Goal: Transaction & Acquisition: Purchase product/service

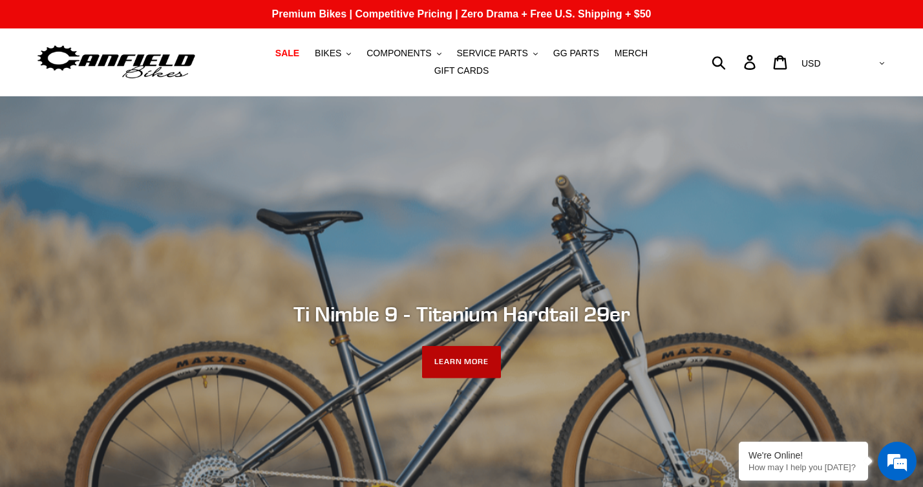
click at [473, 360] on link "LEARN MORE" at bounding box center [462, 362] width 80 height 32
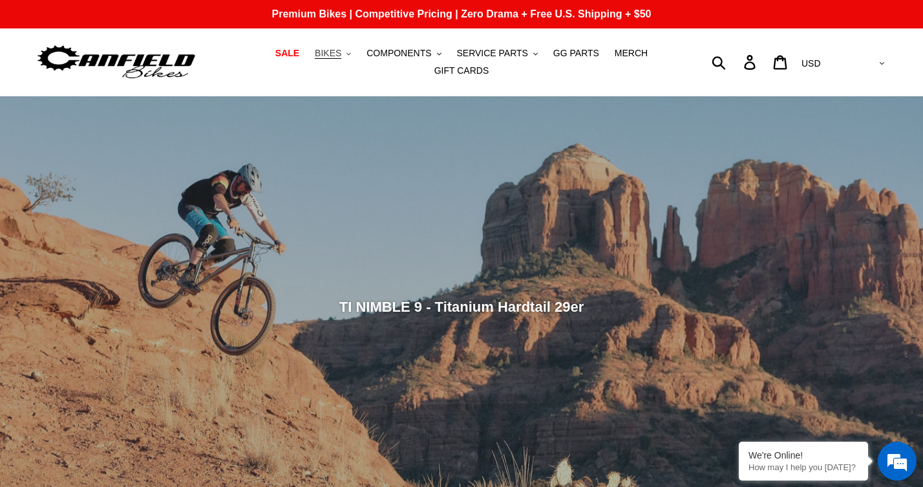
click at [340, 57] on span "BIKES" at bounding box center [328, 53] width 27 height 11
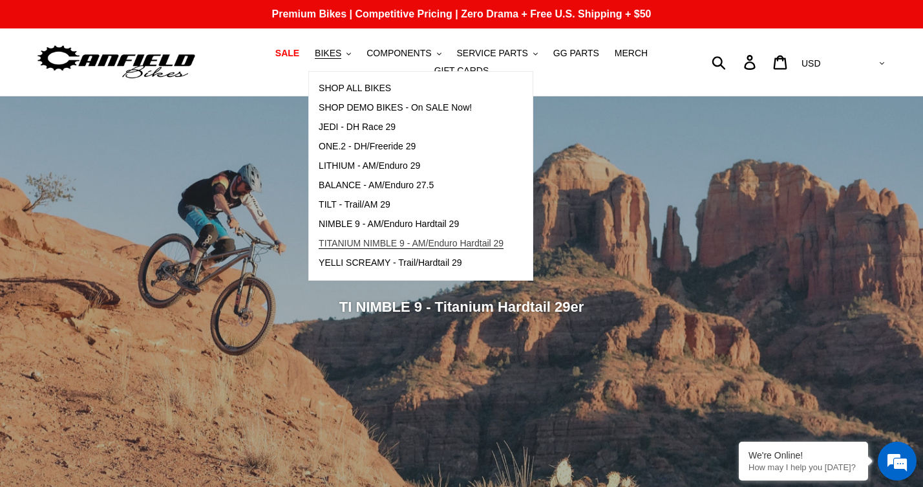
click at [370, 243] on span "TITANIUM NIMBLE 9 - AM/Enduro Hardtail 29" at bounding box center [411, 243] width 185 height 11
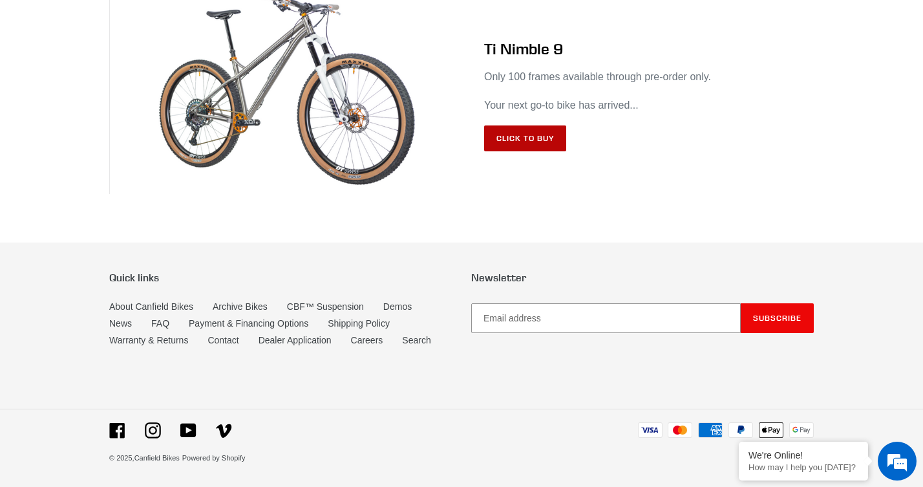
click at [530, 138] on link "Click to Buy" at bounding box center [525, 138] width 82 height 26
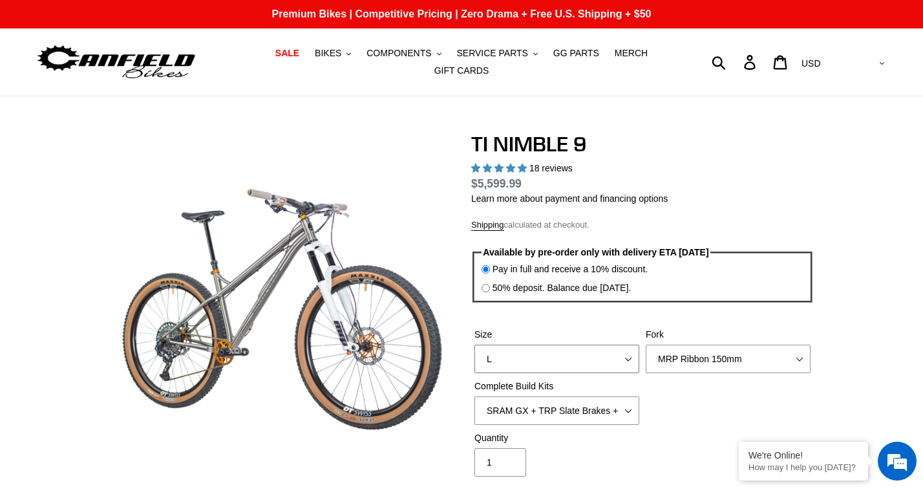
select select "highest-rating"
select select "S"
click at [485, 287] on input "50% deposit. Balance due 8/10/25." at bounding box center [486, 288] width 8 height 8
radio input "true"
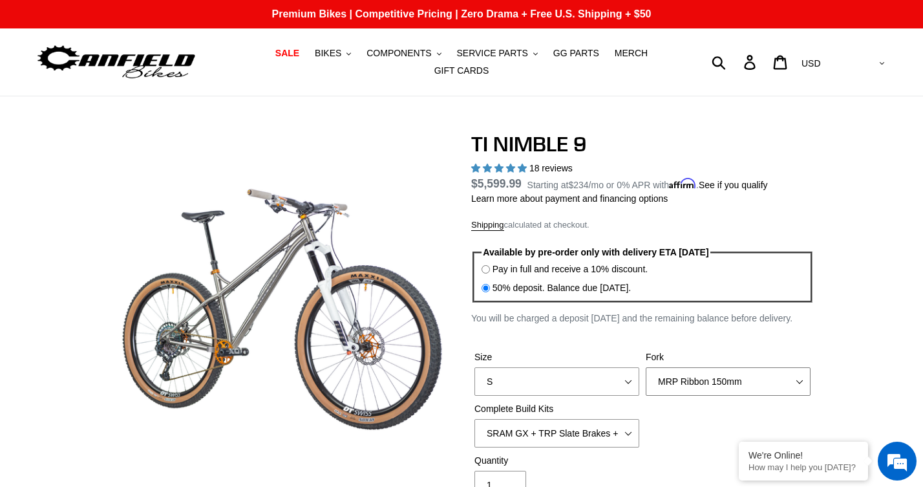
select select "Fork - None"
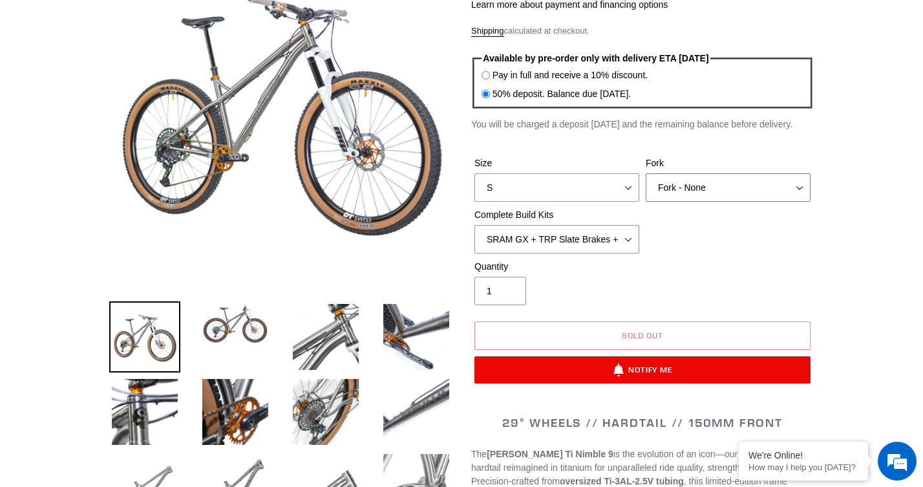
scroll to position [249, 0]
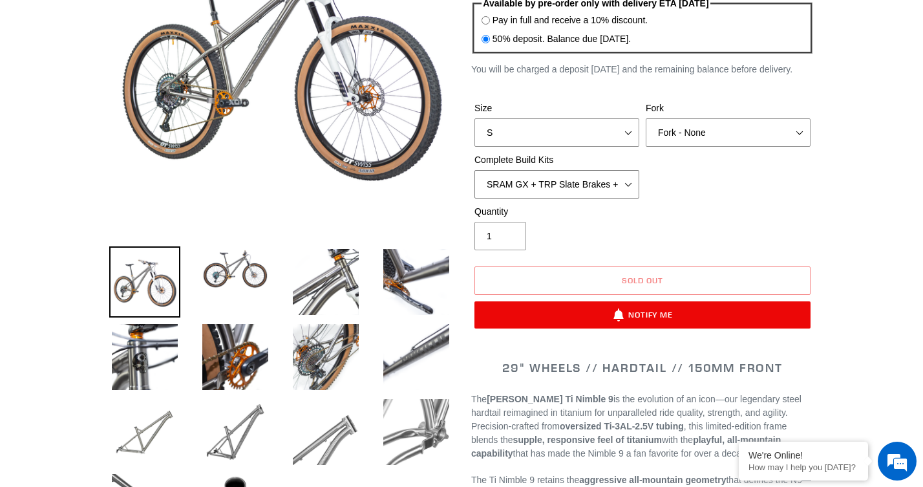
select select "Complete Build Kit - None (Contact us for Custom Builds)"
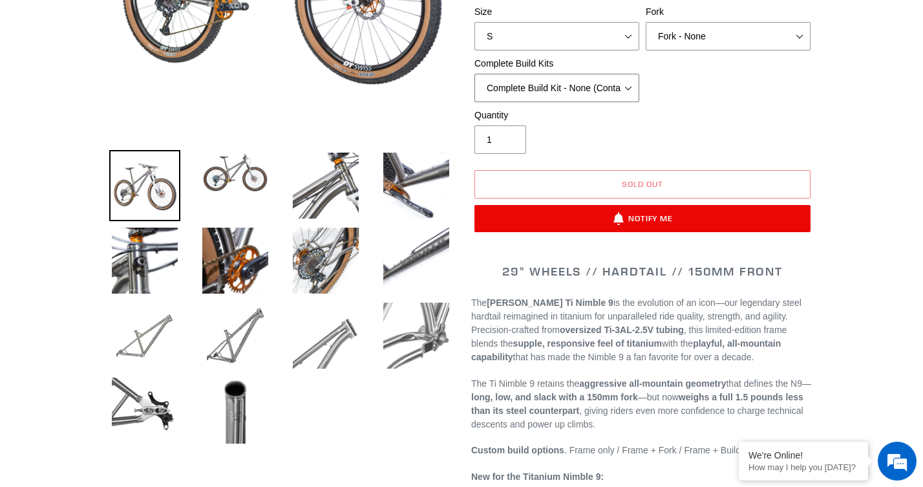
scroll to position [350, 0]
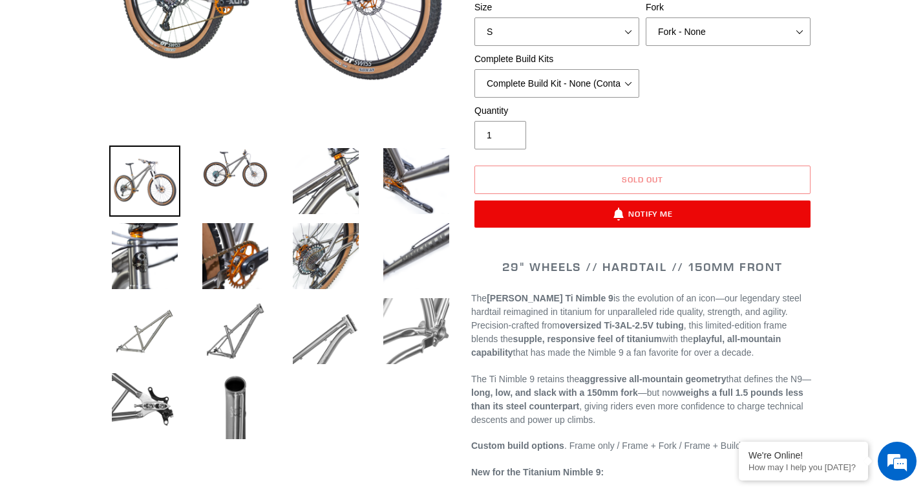
click at [224, 197] on ul at bounding box center [271, 297] width 362 height 300
click at [222, 182] on img at bounding box center [235, 168] width 71 height 45
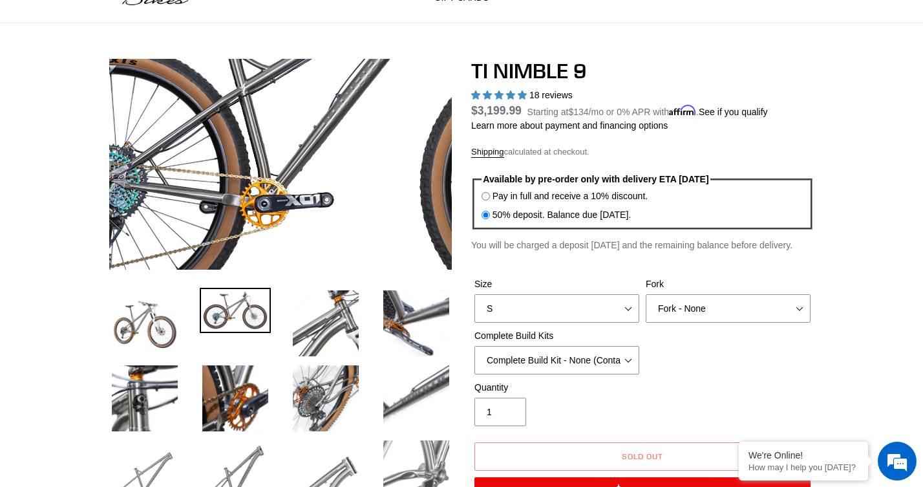
scroll to position [49, 0]
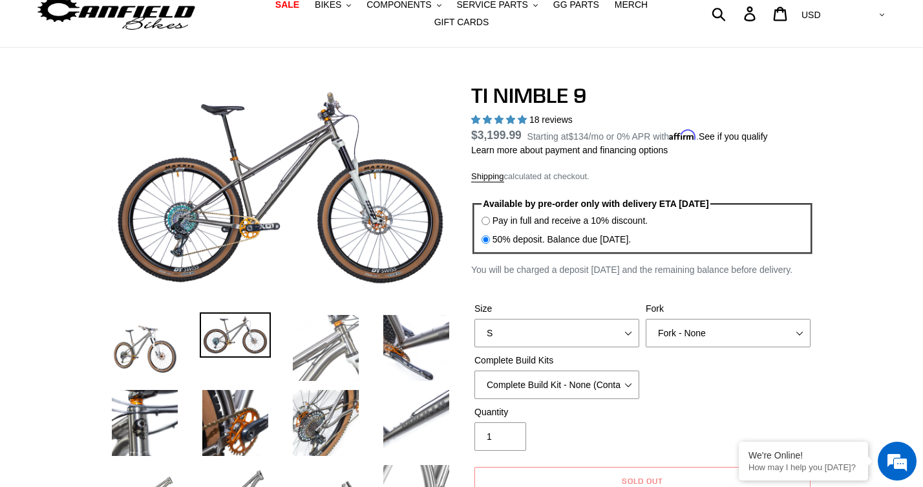
click at [332, 354] on img at bounding box center [325, 347] width 71 height 71
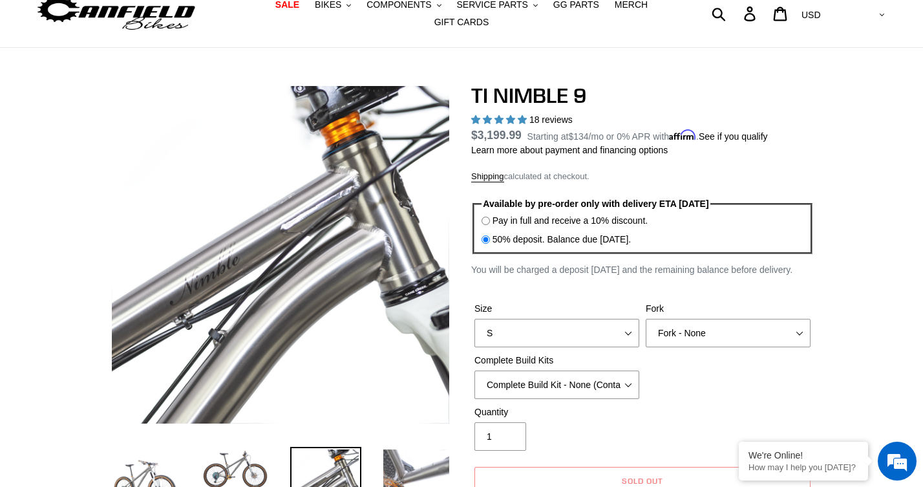
click at [430, 452] on img at bounding box center [416, 482] width 71 height 71
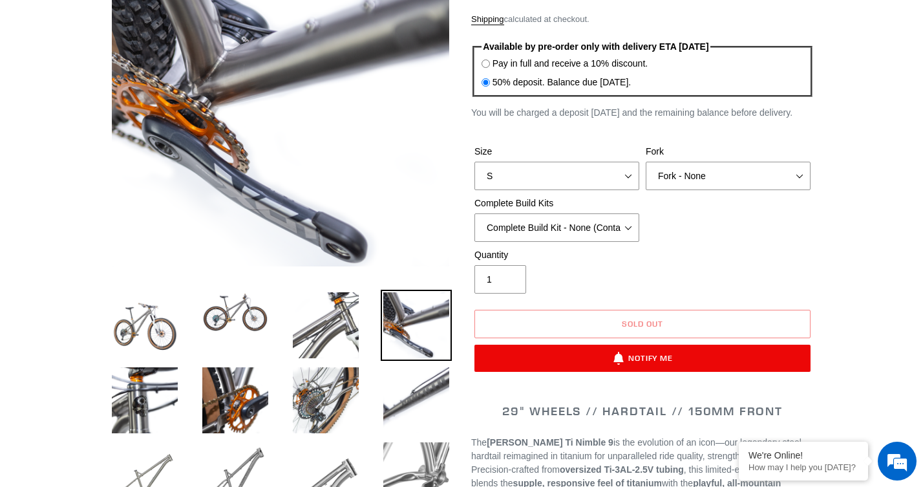
scroll to position [222, 0]
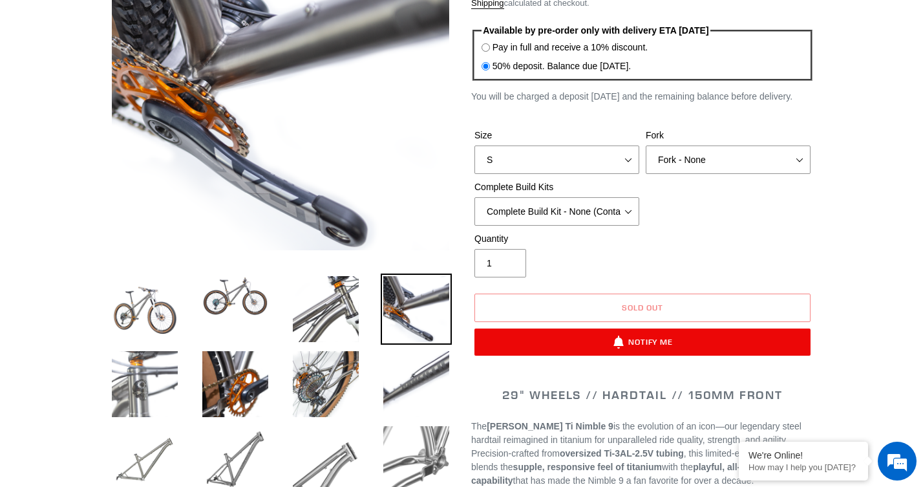
click at [126, 383] on img at bounding box center [144, 384] width 71 height 71
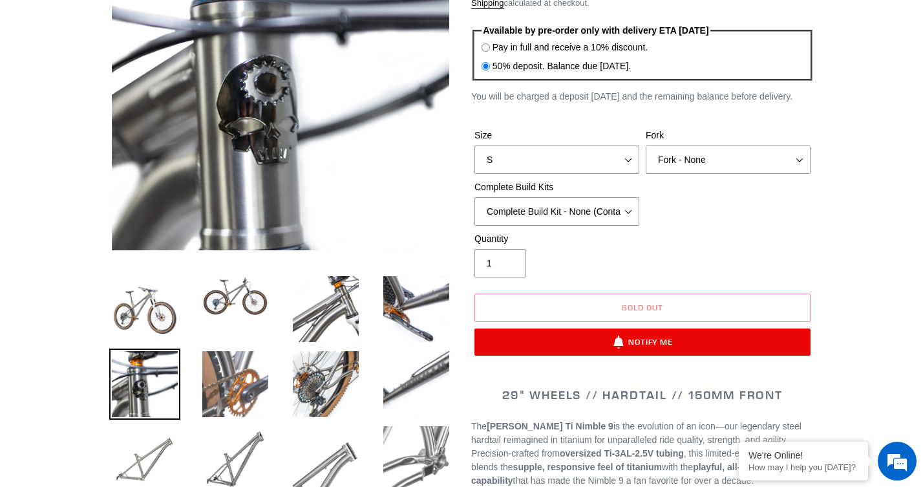
click at [219, 392] on img at bounding box center [235, 384] width 71 height 71
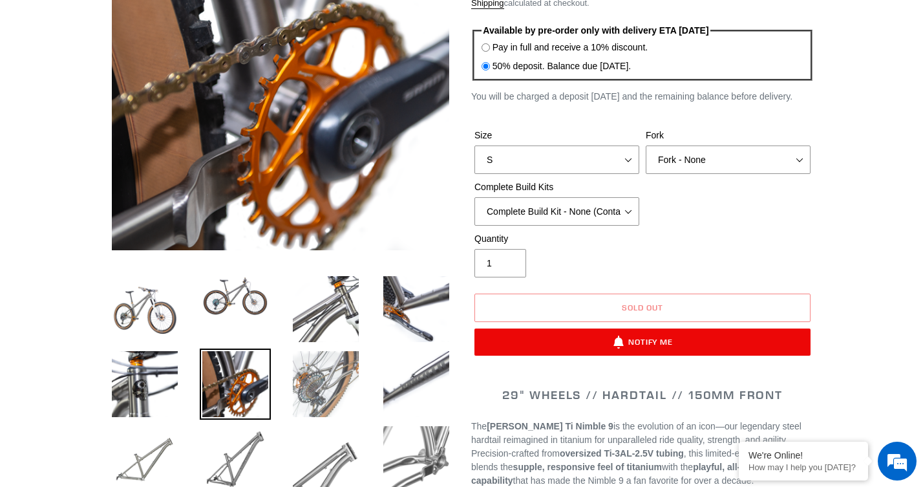
click at [325, 387] on img at bounding box center [325, 384] width 71 height 71
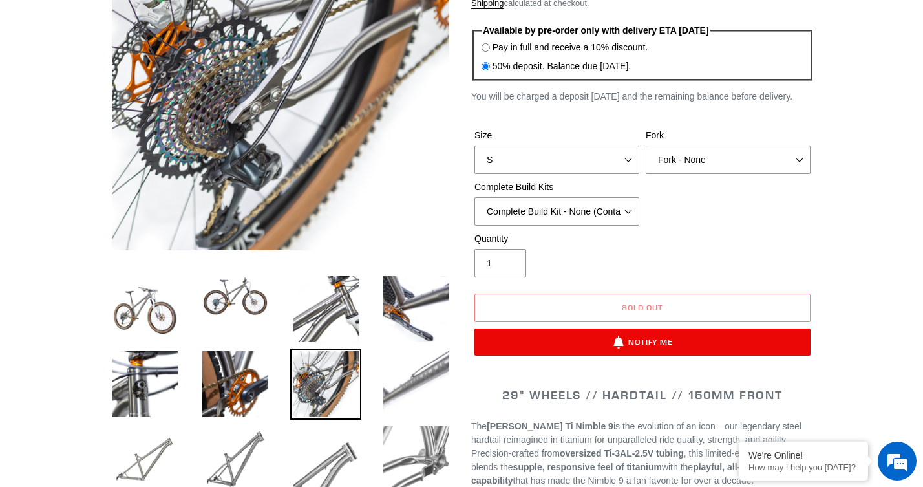
click at [403, 389] on img at bounding box center [416, 384] width 71 height 71
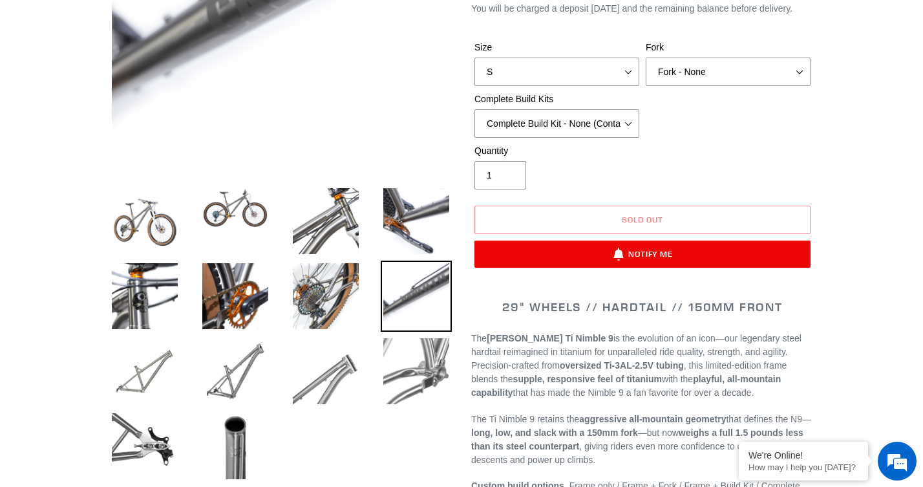
scroll to position [317, 0]
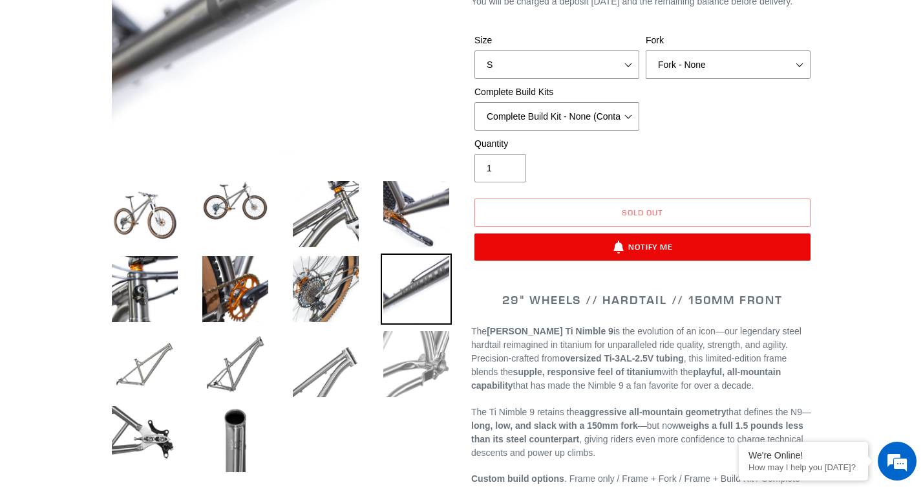
click at [407, 358] on img at bounding box center [416, 364] width 71 height 71
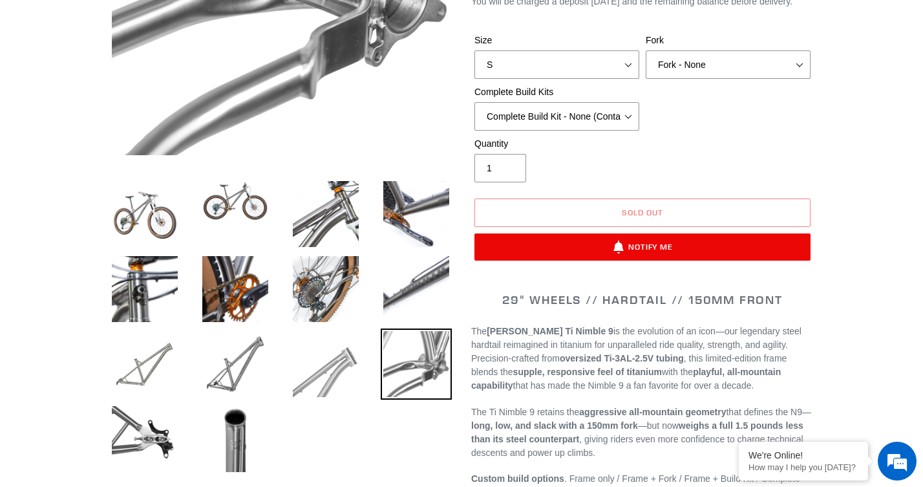
click at [323, 369] on img at bounding box center [325, 364] width 71 height 71
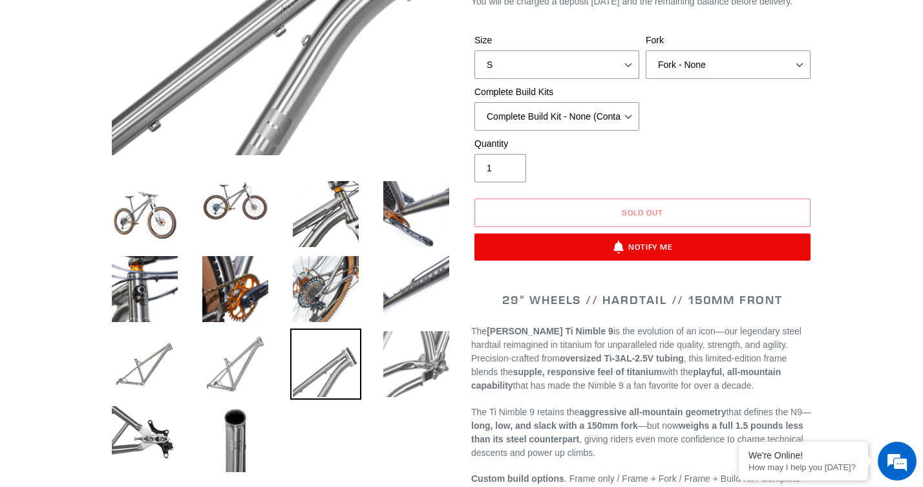
click at [239, 367] on img at bounding box center [235, 364] width 71 height 71
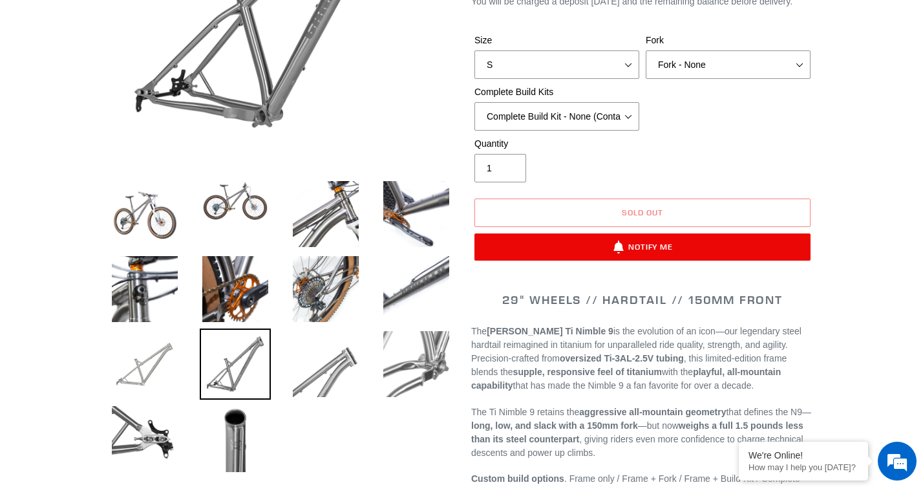
click at [162, 367] on img at bounding box center [144, 364] width 71 height 71
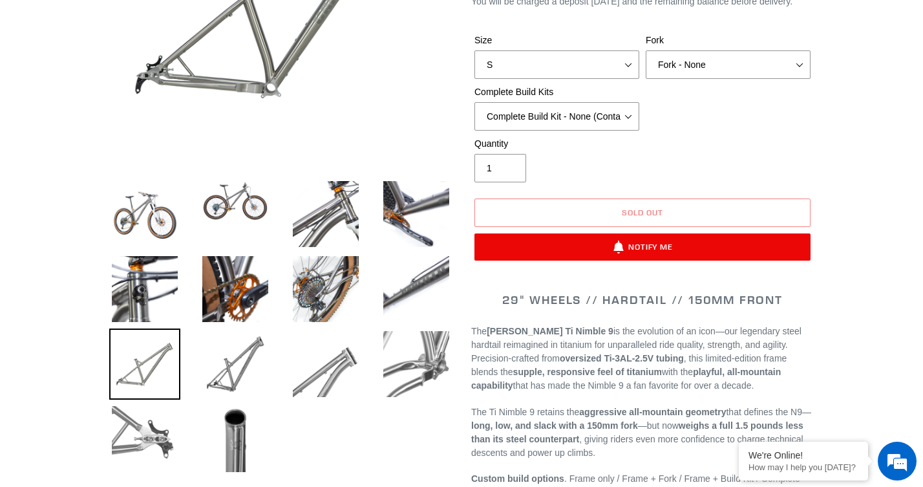
click at [135, 436] on img at bounding box center [144, 439] width 71 height 71
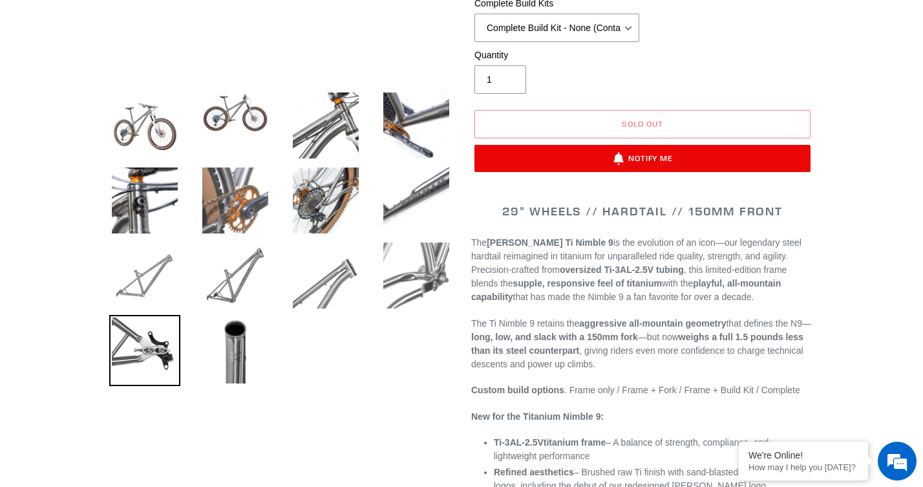
scroll to position [438, 0]
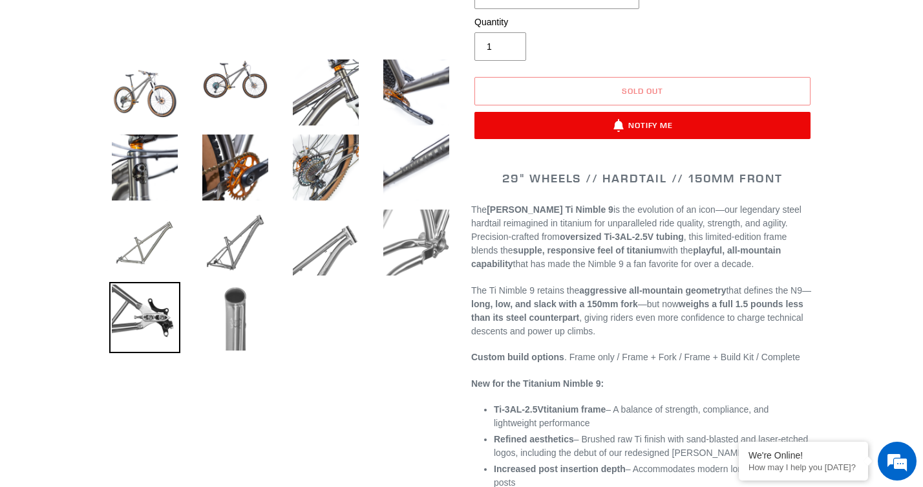
click at [239, 305] on img at bounding box center [235, 317] width 71 height 71
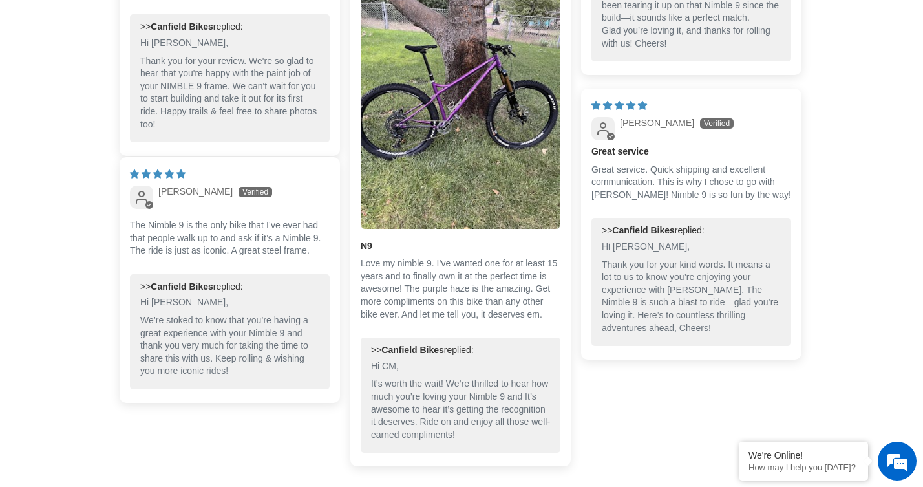
scroll to position [4100, 0]
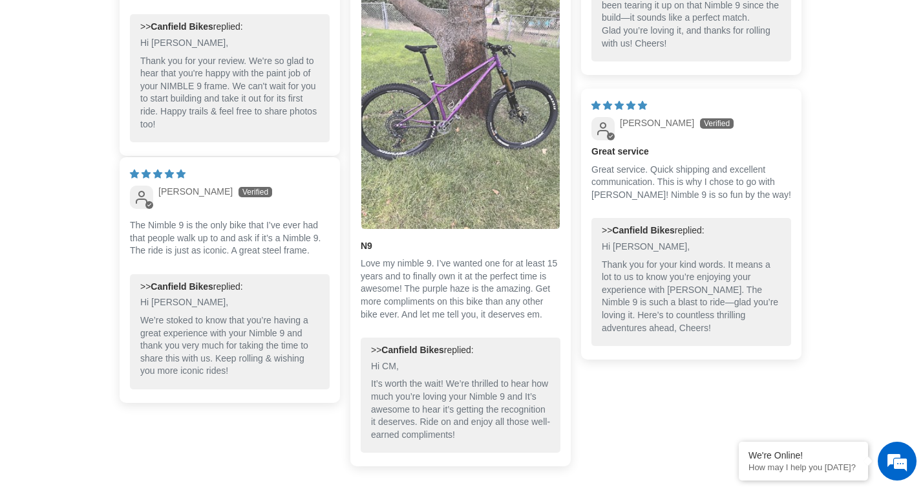
click at [437, 98] on img "Link to user picture 1" at bounding box center [461, 96] width 199 height 265
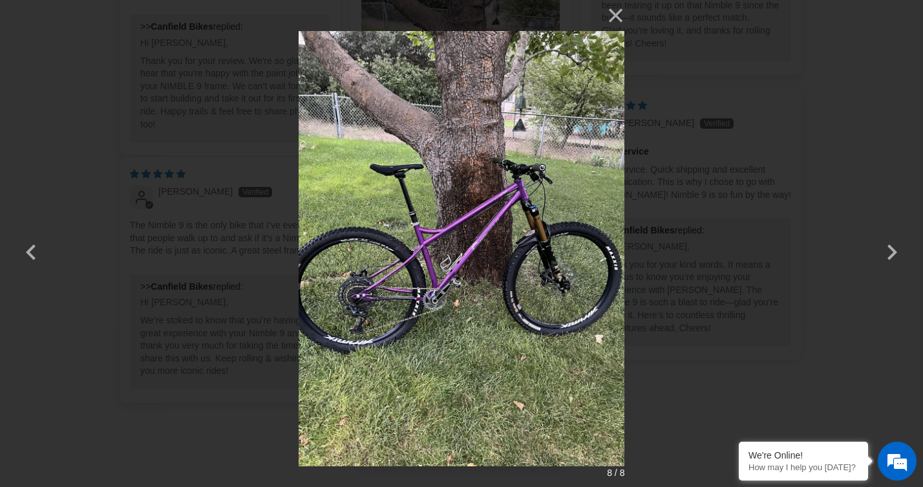
scroll to position [0, 0]
click at [889, 252] on button "button" at bounding box center [892, 243] width 31 height 31
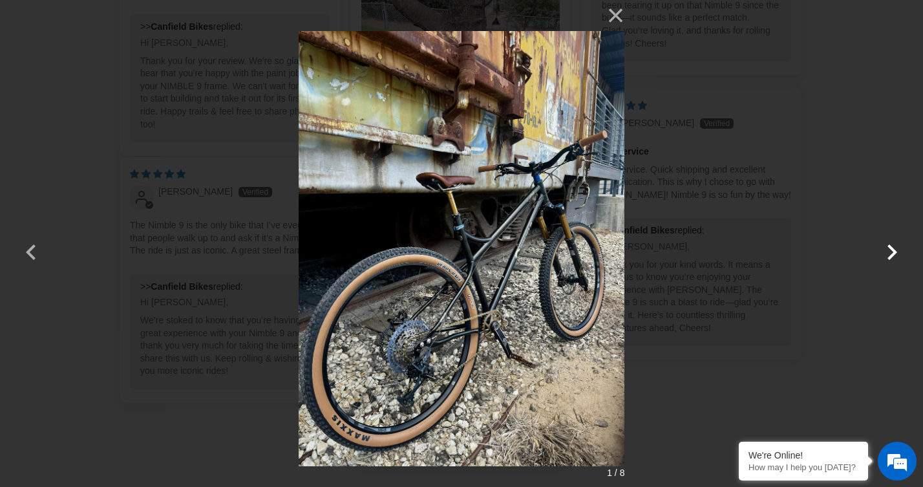
click at [889, 252] on button "button" at bounding box center [892, 243] width 31 height 31
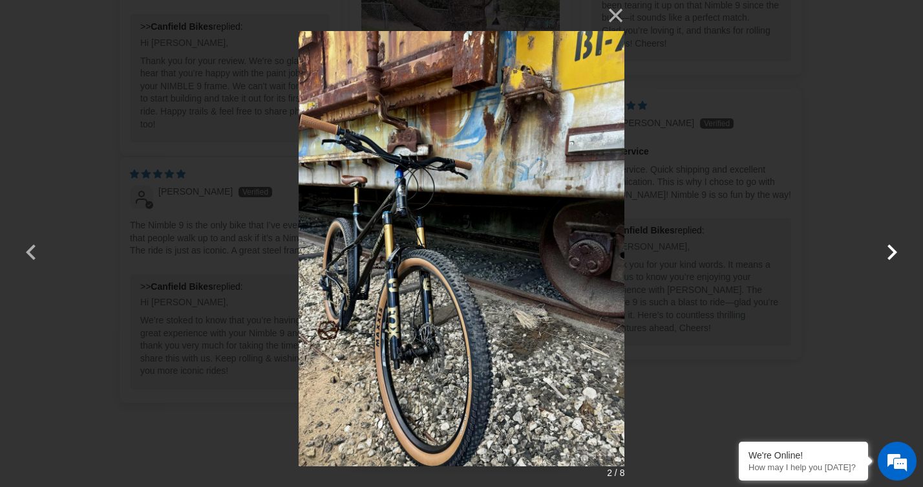
click at [889, 252] on button "button" at bounding box center [892, 243] width 31 height 31
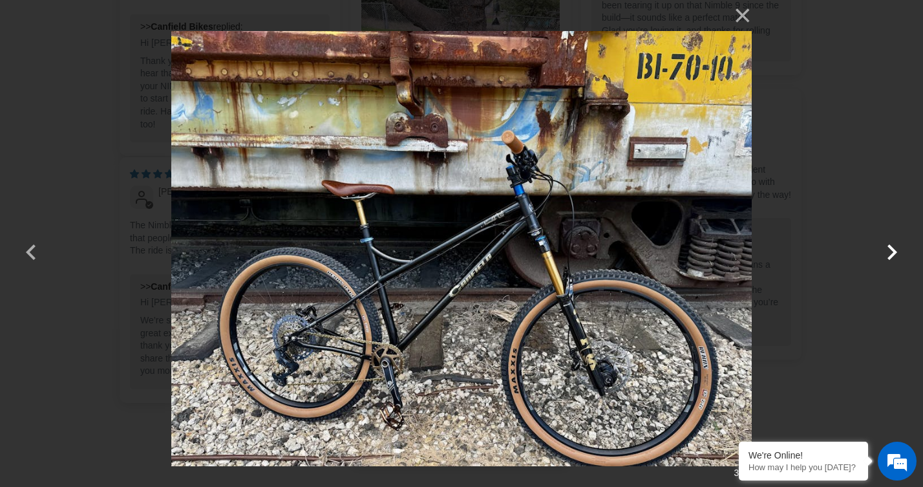
click at [889, 252] on button "button" at bounding box center [892, 243] width 31 height 31
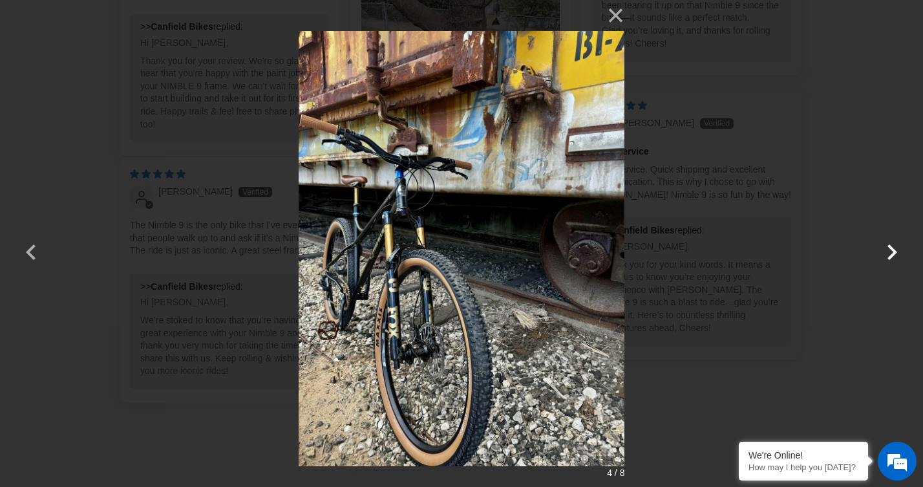
click at [889, 252] on button "button" at bounding box center [892, 243] width 31 height 31
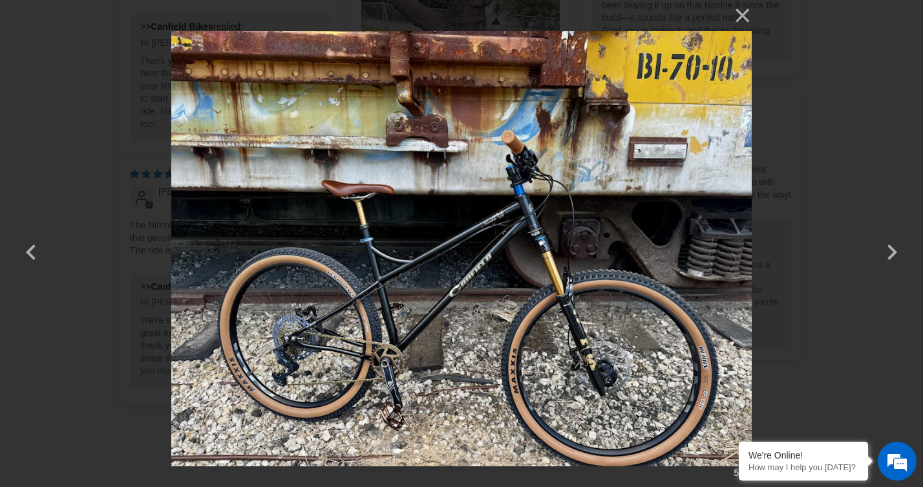
click at [634, 317] on img at bounding box center [461, 243] width 580 height 487
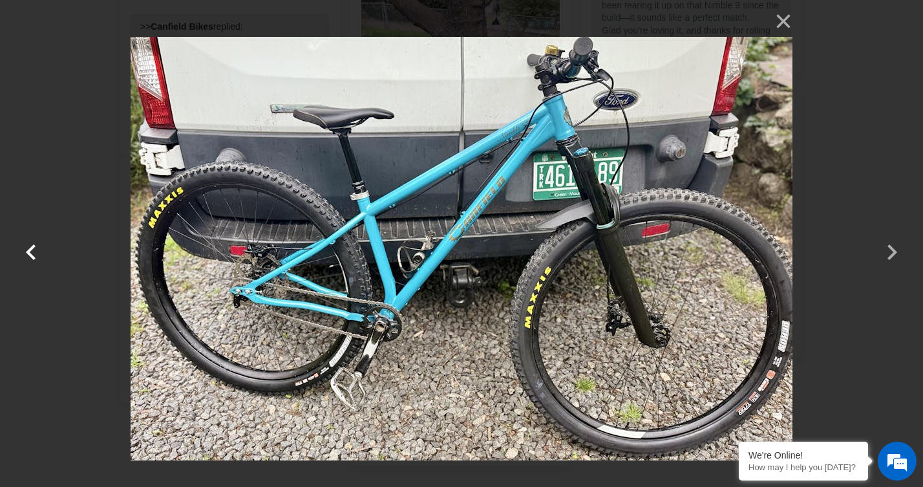
click at [32, 255] on button "button" at bounding box center [31, 243] width 31 height 31
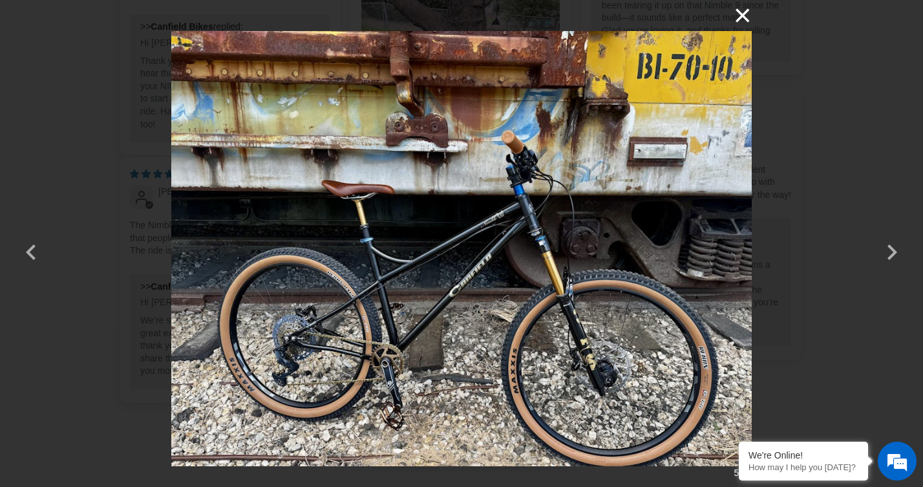
click at [744, 14] on button "×" at bounding box center [736, 15] width 31 height 31
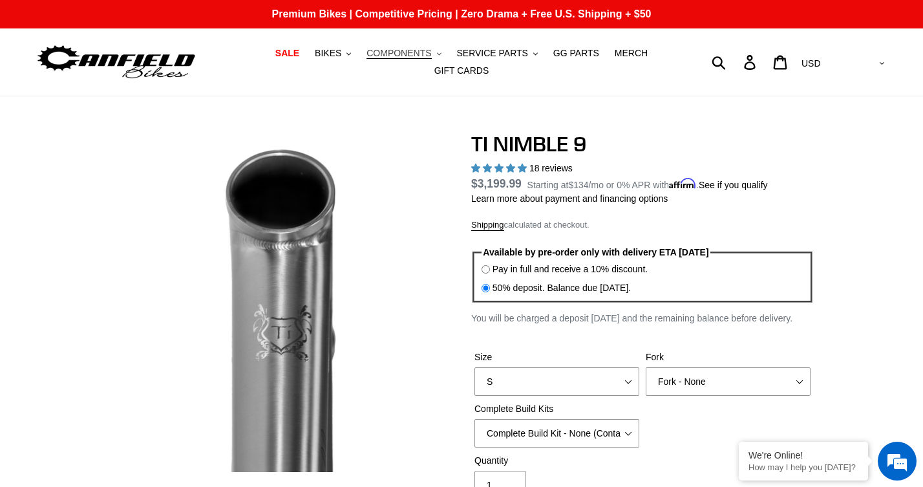
click at [400, 54] on span "COMPONENTS" at bounding box center [399, 53] width 65 height 11
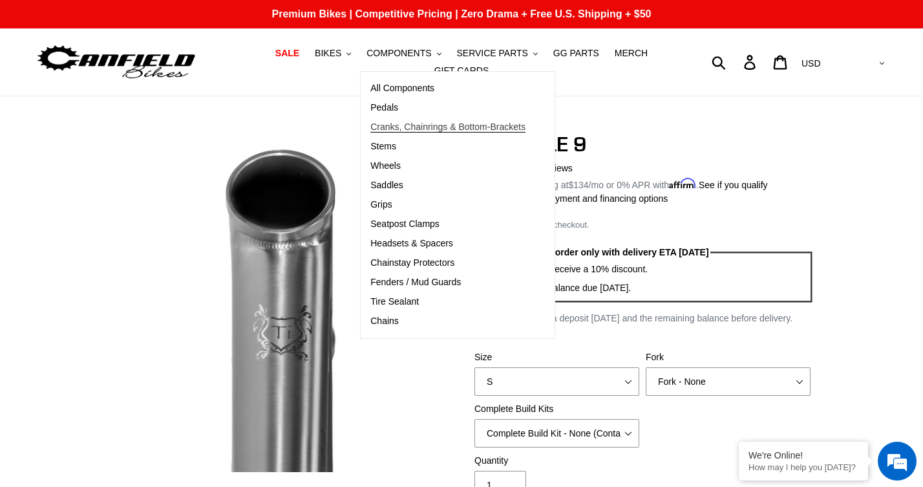
click at [411, 129] on span "Cranks, Chainrings & Bottom-Brackets" at bounding box center [448, 127] width 155 height 11
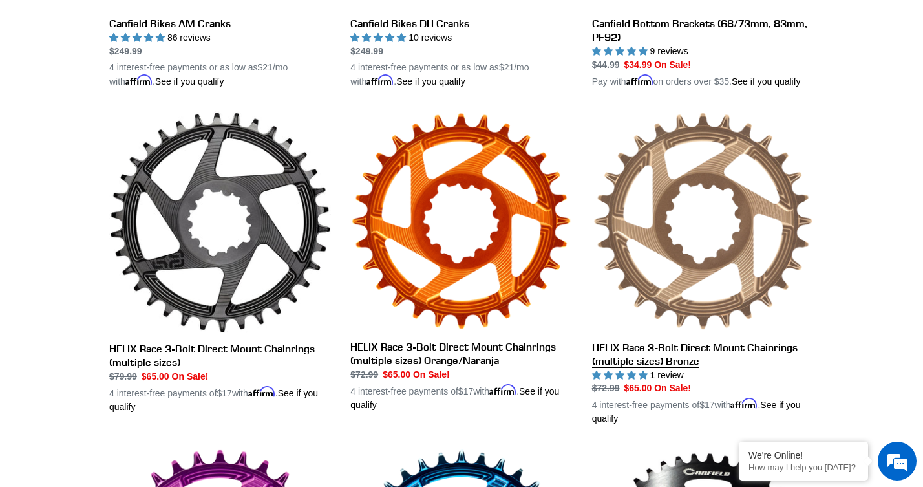
scroll to position [599, 0]
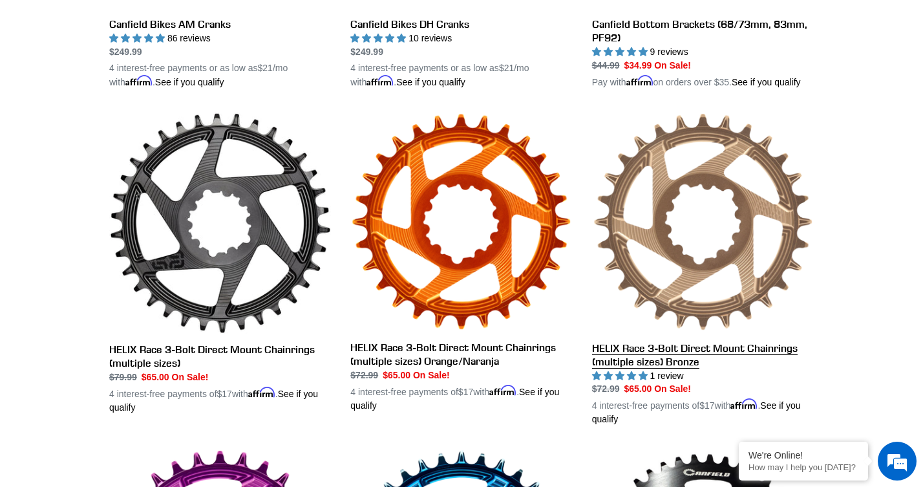
click at [661, 360] on link "HELIX Race 3-Bolt Direct Mount Chainrings (multiple sizes) Bronze" at bounding box center [703, 269] width 222 height 315
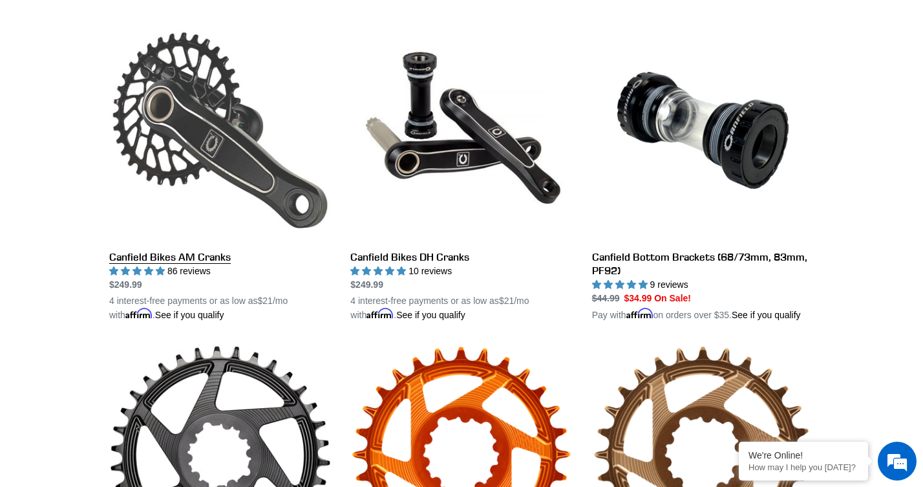
scroll to position [372, 0]
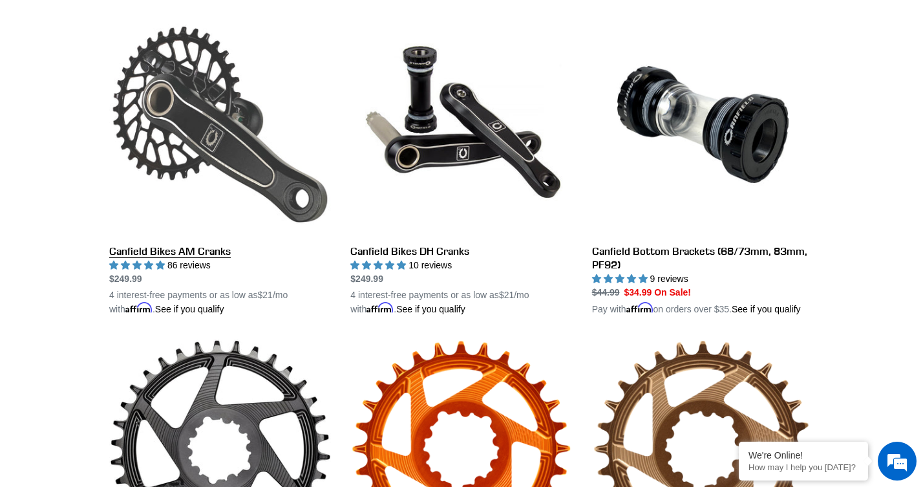
click at [165, 248] on link "Canfield Bikes AM Cranks" at bounding box center [220, 165] width 222 height 303
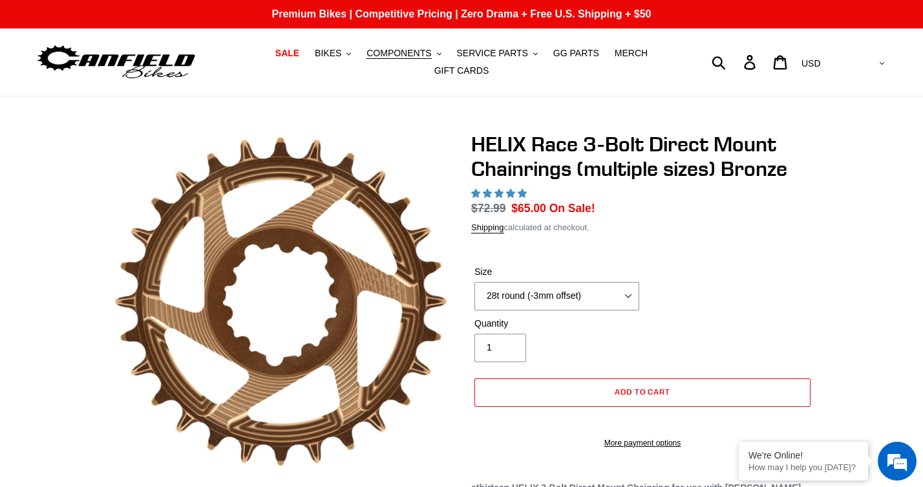
select select "highest-rating"
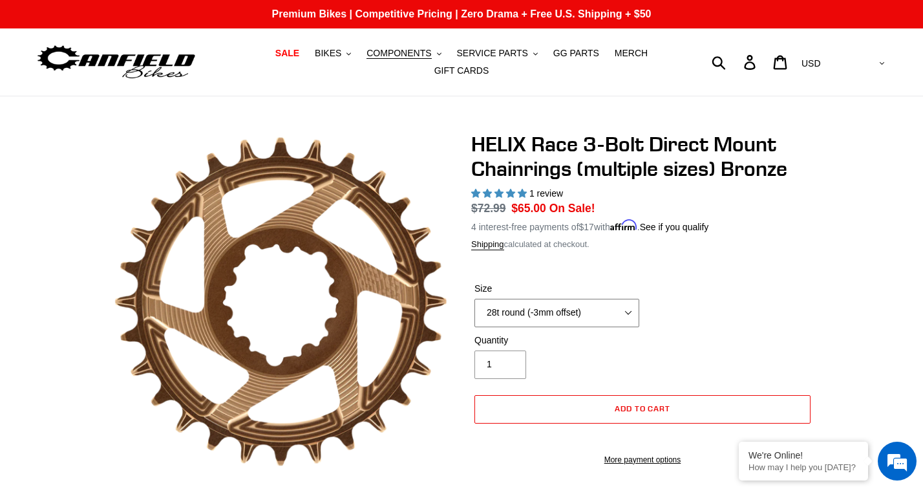
select select "32t round (-3mm offset)"
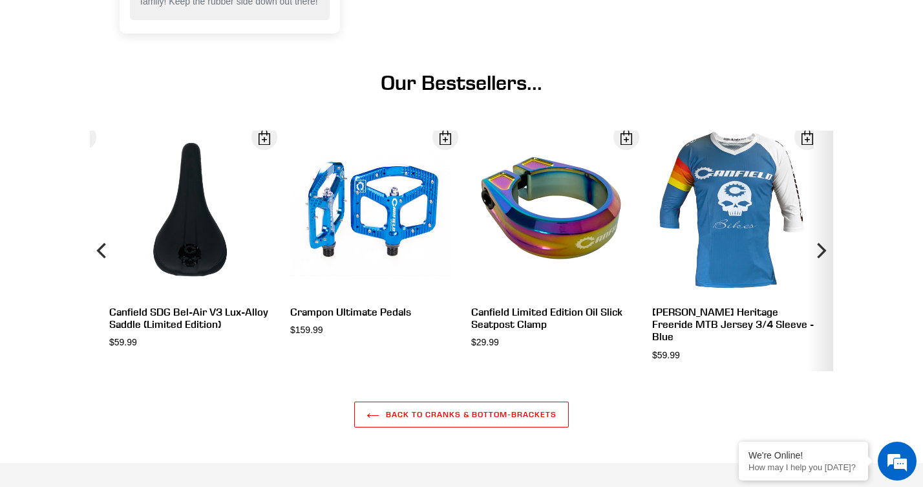
scroll to position [1286, 0]
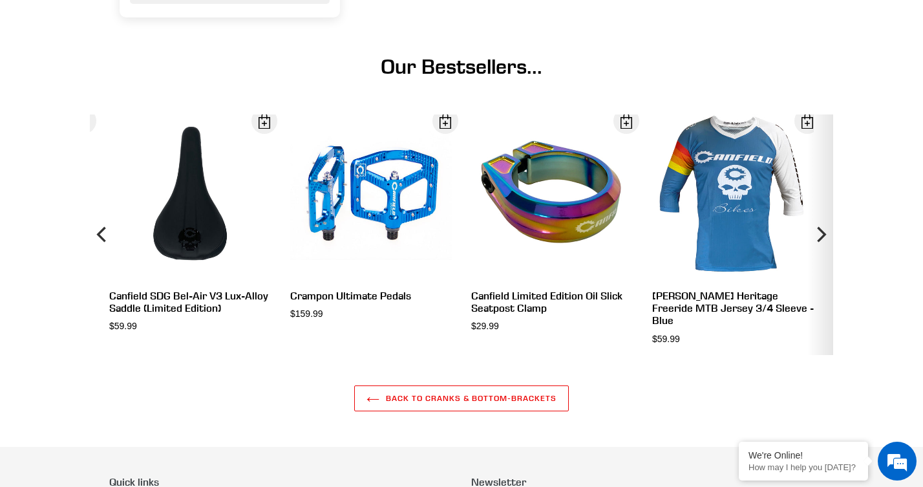
click at [819, 239] on icon "Next" at bounding box center [821, 234] width 16 height 144
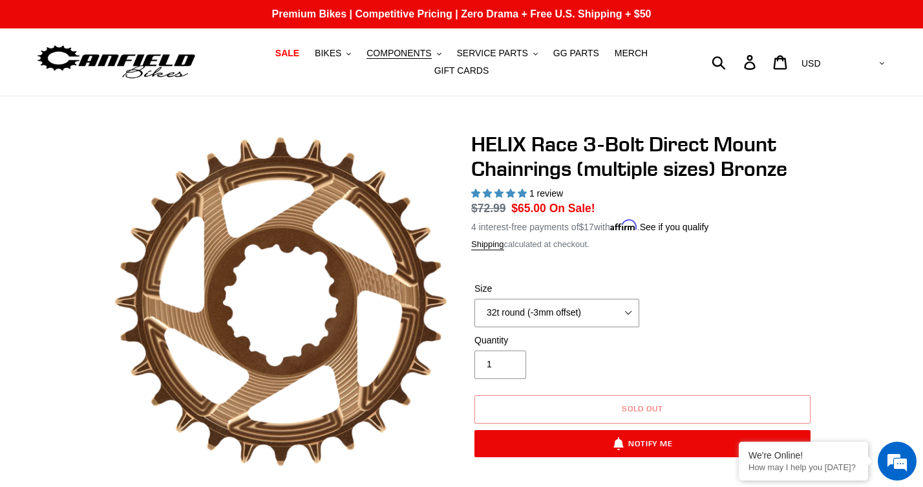
scroll to position [0, 0]
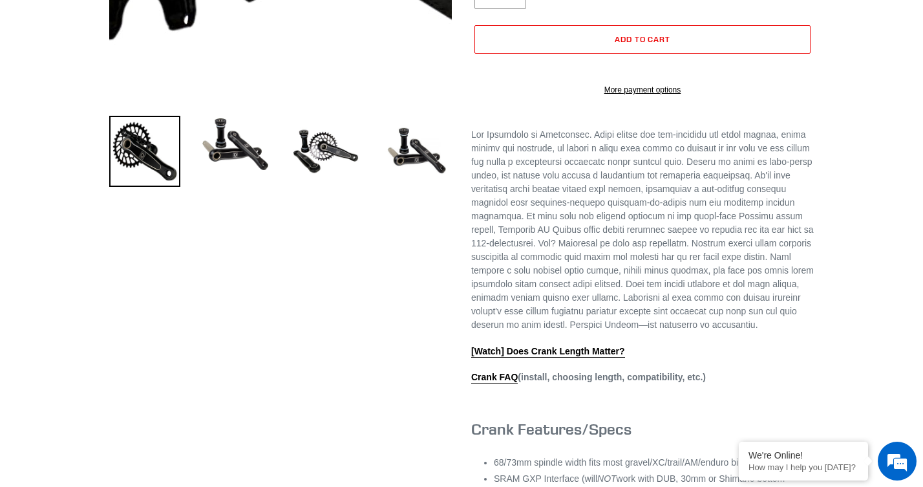
select select "highest-rating"
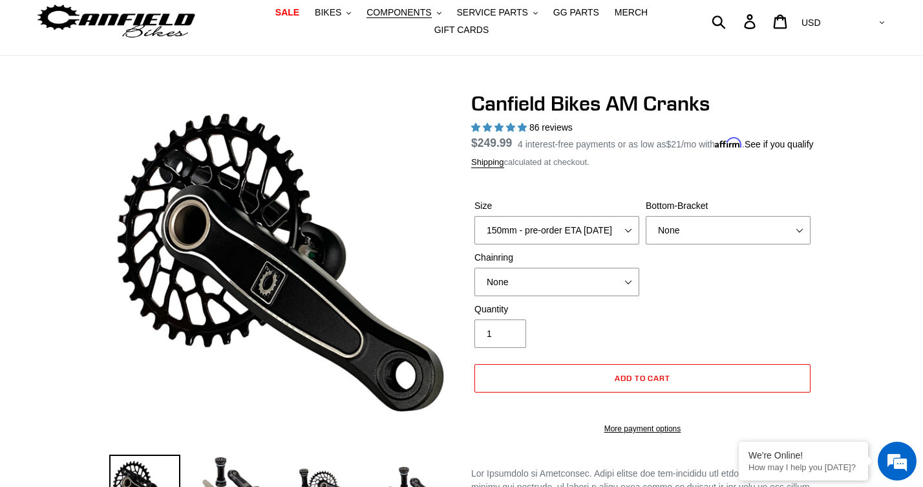
scroll to position [31, 0]
